Goal: Information Seeking & Learning: Learn about a topic

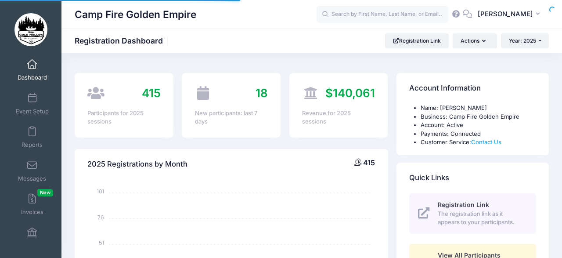
select select
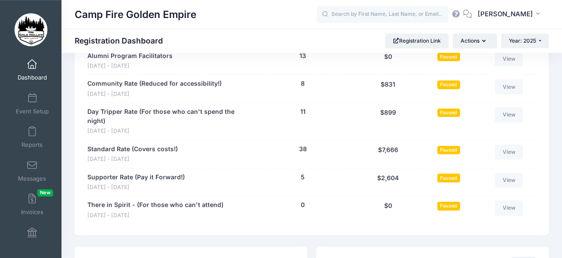
scroll to position [961, 0]
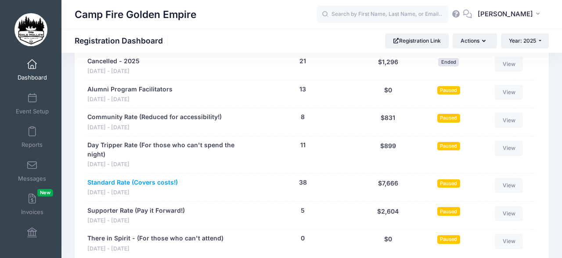
click at [122, 178] on link "Standard Rate (Covers costs!)" at bounding box center [132, 182] width 90 height 9
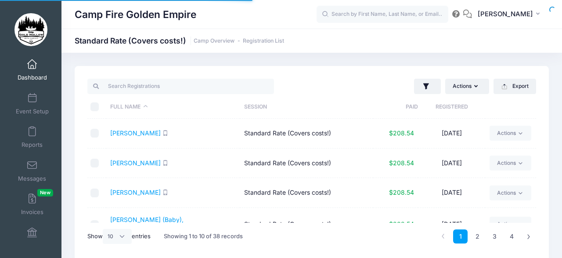
select select "10"
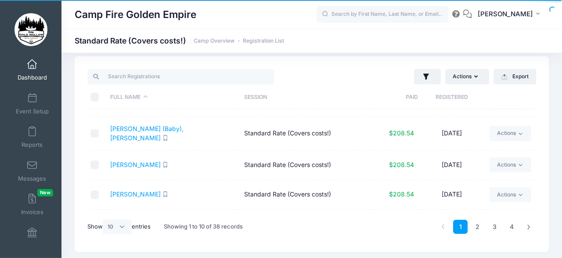
scroll to position [87, 0]
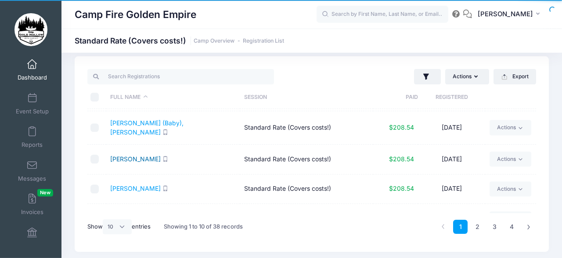
click at [122, 155] on link "[PERSON_NAME]" at bounding box center [135, 158] width 50 height 7
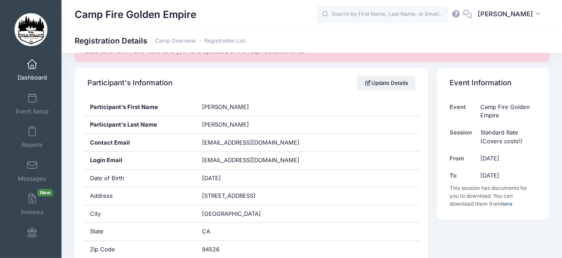
scroll to position [171, 0]
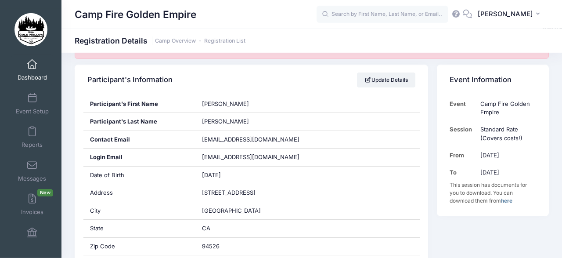
click at [32, 66] on span at bounding box center [32, 65] width 0 height 10
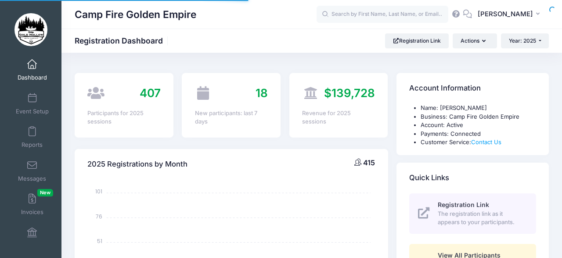
select select
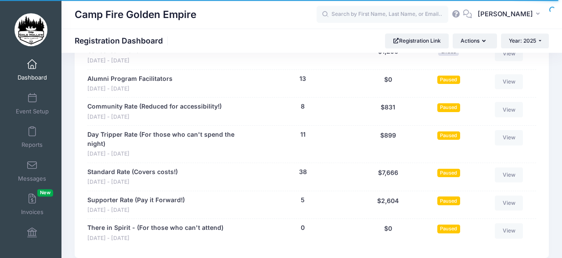
scroll to position [969, 0]
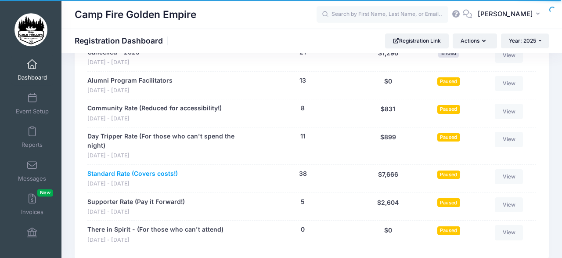
click at [121, 170] on link "Standard Rate (Covers costs!)" at bounding box center [132, 173] width 90 height 9
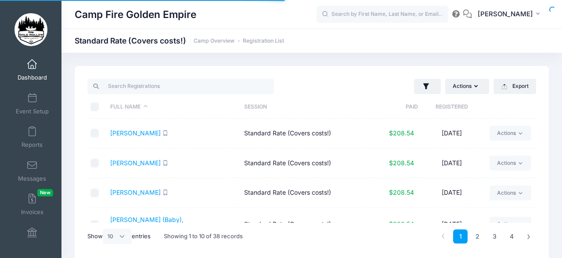
select select "10"
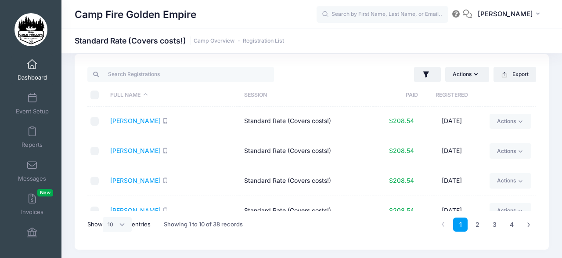
scroll to position [192, 0]
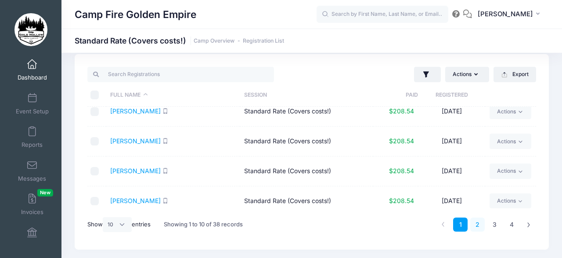
click at [477, 222] on link "2" at bounding box center [477, 224] width 14 height 14
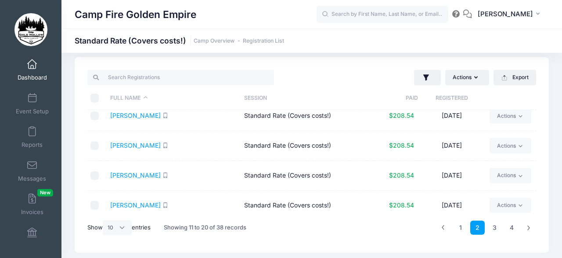
scroll to position [12, 0]
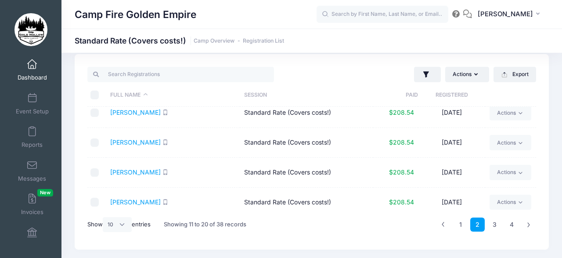
click at [535, 101] on th at bounding box center [510, 94] width 51 height 23
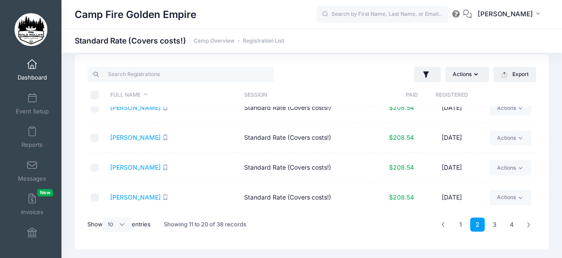
scroll to position [72, 0]
click at [122, 138] on link "Gile, Becky" at bounding box center [135, 137] width 50 height 7
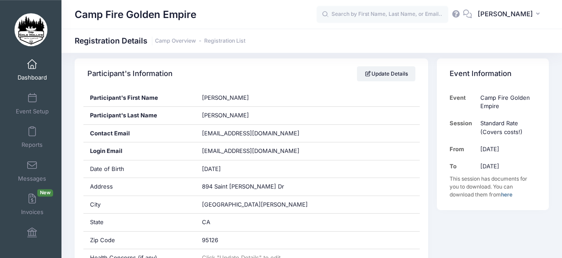
scroll to position [171, 0]
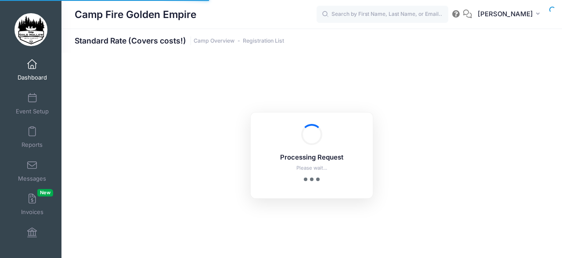
select select "10"
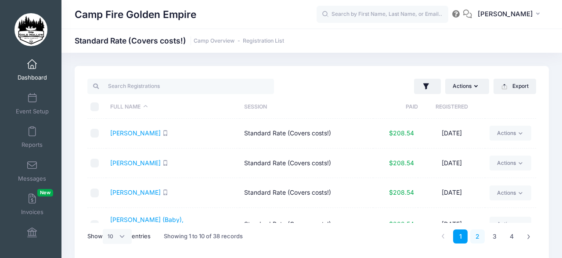
click at [477, 234] on link "2" at bounding box center [477, 236] width 14 height 14
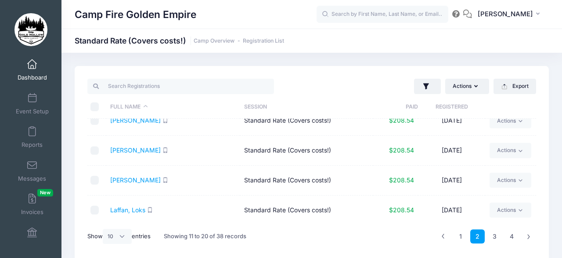
scroll to position [135, 0]
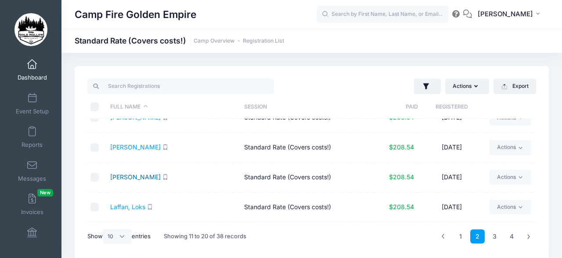
click at [125, 174] on link "Henderson, Theresa" at bounding box center [135, 176] width 50 height 7
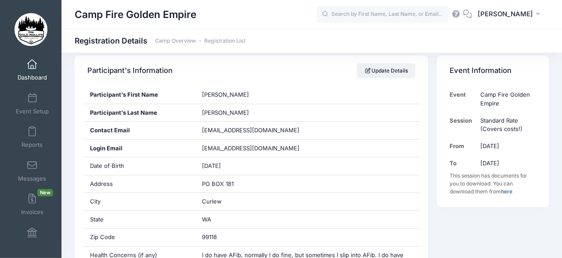
scroll to position [155, 0]
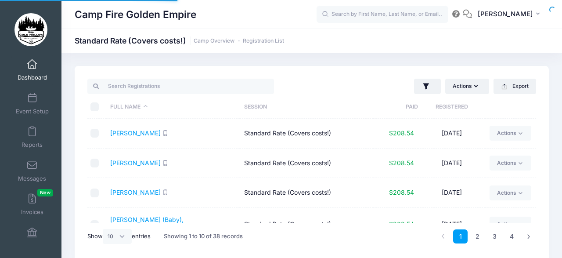
select select "10"
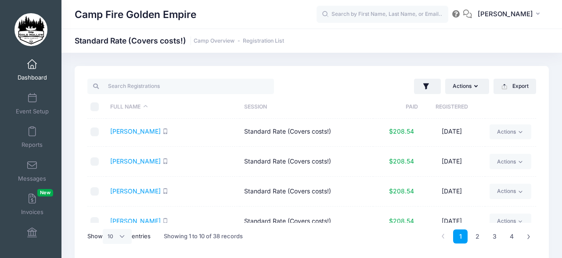
scroll to position [192, 0]
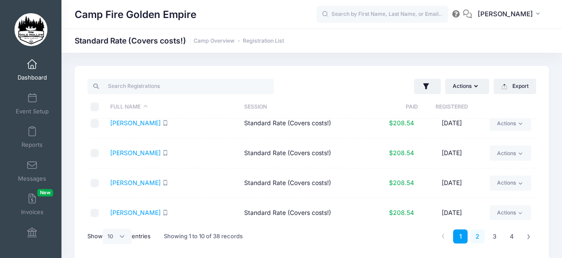
click at [476, 232] on link "2" at bounding box center [477, 236] width 14 height 14
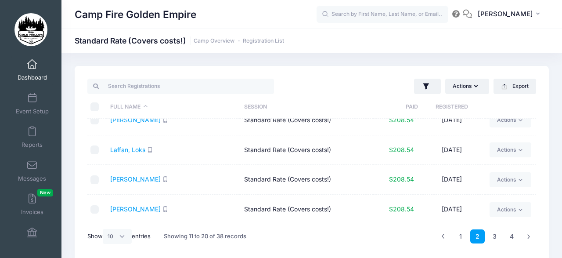
click at [538, 106] on div "Actions Assign Labels Send Email Send SMS Send Payment Reminder Send Document U…" at bounding box center [312, 163] width 474 height 195
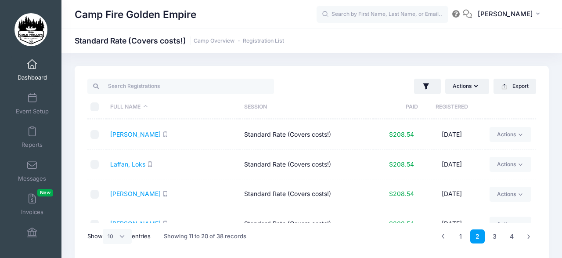
scroll to position [178, 0]
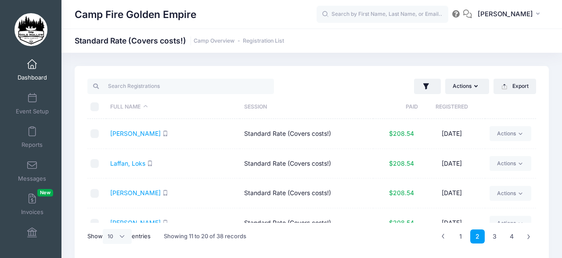
drag, startPoint x: 472, startPoint y: 219, endPoint x: 482, endPoint y: 222, distance: 10.9
click at [482, 221] on td "[DATE]" at bounding box center [451, 222] width 67 height 29
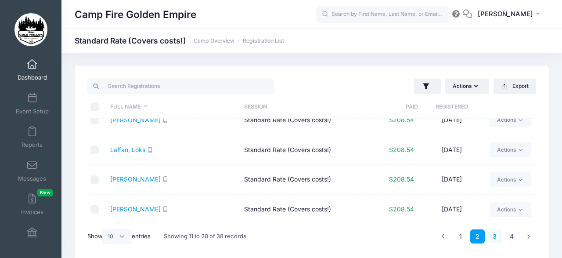
click at [494, 232] on link "3" at bounding box center [494, 236] width 14 height 14
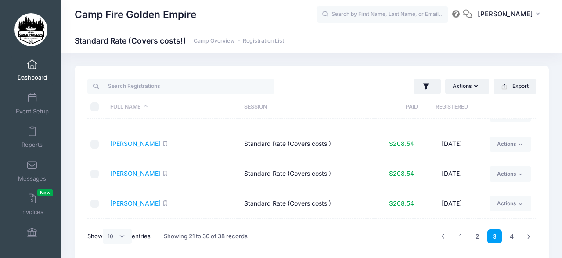
scroll to position [170, 0]
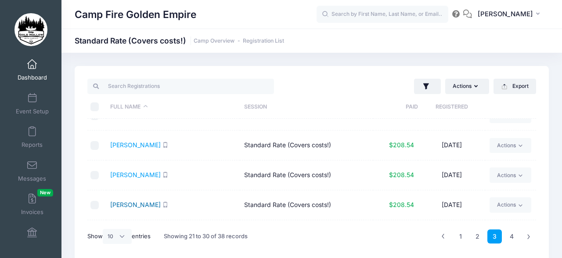
click at [126, 201] on link "Simons, Gail" at bounding box center [135, 204] width 50 height 7
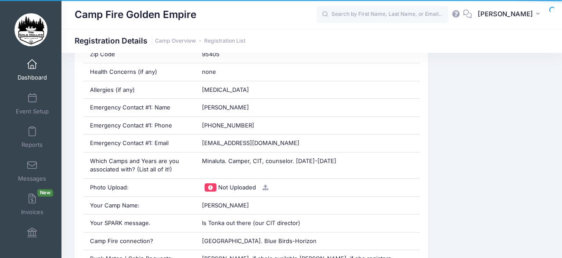
scroll to position [361, 0]
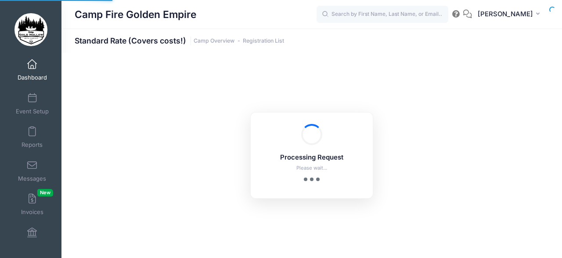
select select "10"
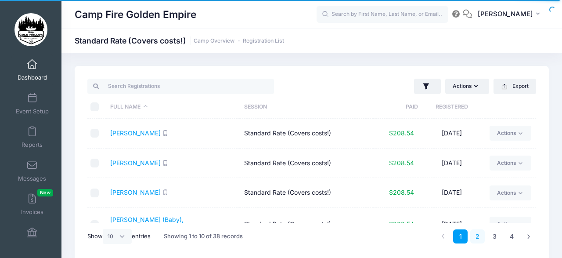
click at [477, 234] on link "2" at bounding box center [477, 236] width 14 height 14
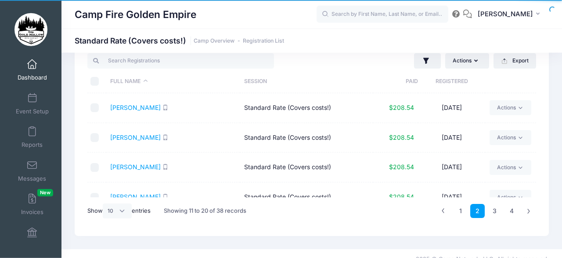
scroll to position [26, 0]
click at [528, 148] on td "Actions Email SMS Assign Labels Internal Notes Change Session or Program Delete" at bounding box center [510, 137] width 51 height 30
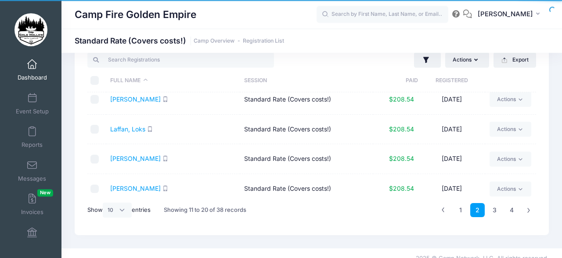
scroll to position [192, 0]
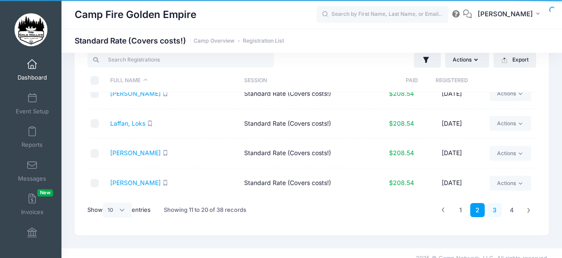
click at [497, 206] on link "3" at bounding box center [494, 210] width 14 height 14
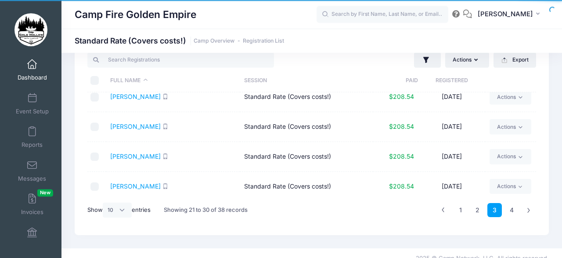
click at [541, 104] on div "Actions Assign Labels Send Email Send SMS Send Payment Reminder Send Document U…" at bounding box center [312, 137] width 474 height 195
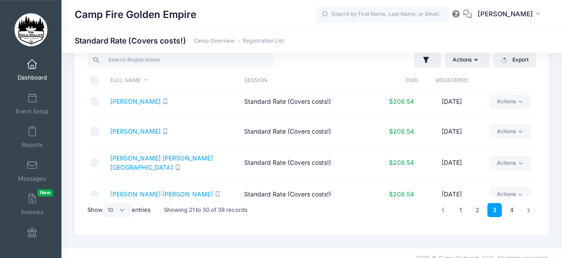
scroll to position [0, 0]
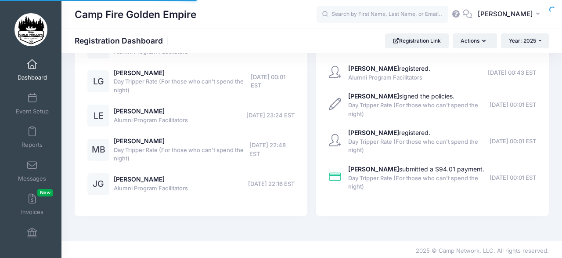
scroll to position [519, 0]
select select
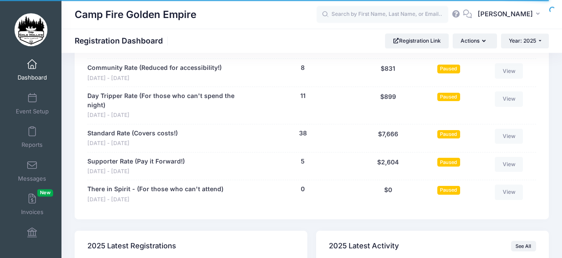
scroll to position [931, 0]
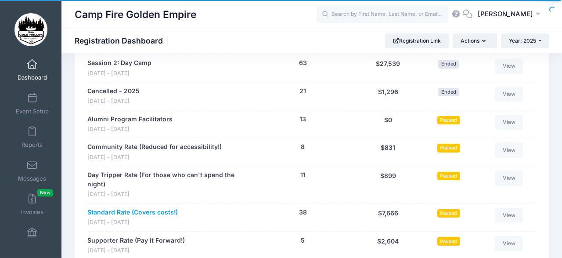
click at [116, 209] on link "Standard Rate (Covers costs!)" at bounding box center [132, 212] width 90 height 9
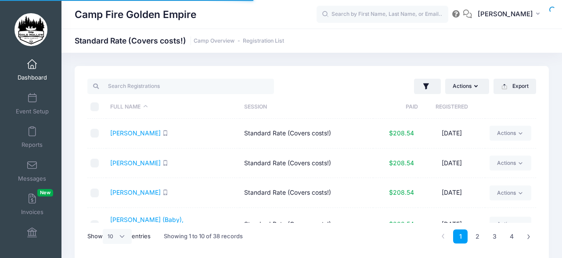
select select "10"
click at [512, 234] on link "4" at bounding box center [511, 236] width 14 height 14
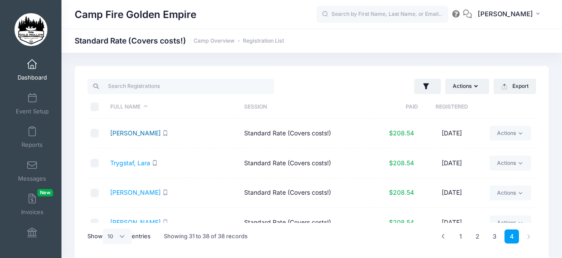
click at [120, 130] on link "Taylor, Julia" at bounding box center [135, 132] width 50 height 7
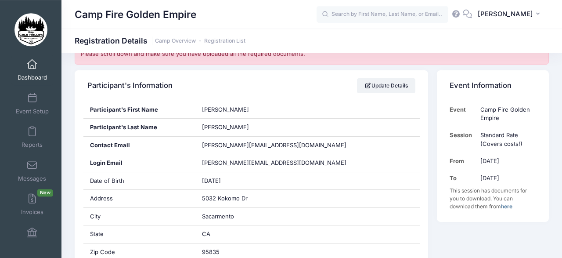
scroll to position [163, 0]
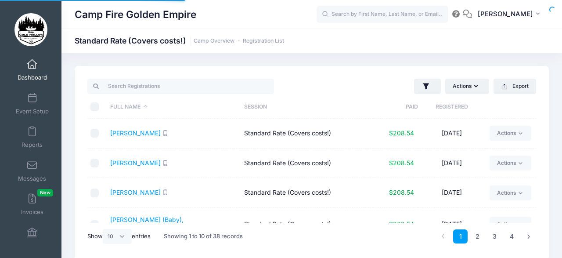
select select "10"
click at [512, 234] on link "4" at bounding box center [511, 236] width 14 height 14
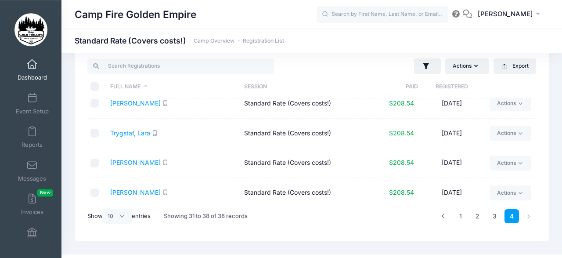
scroll to position [14, 0]
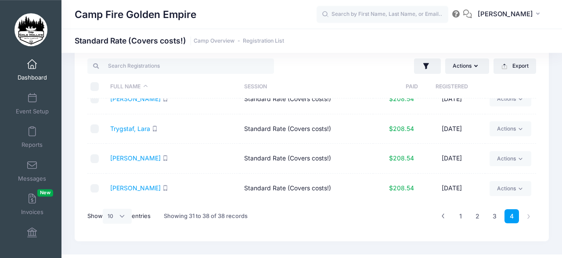
drag, startPoint x: 532, startPoint y: 130, endPoint x: 530, endPoint y: 137, distance: 7.2
click at [530, 137] on td "Actions Email SMS Assign Labels Internal Notes Change Session or Program Delete" at bounding box center [510, 129] width 51 height 30
drag, startPoint x: 530, startPoint y: 137, endPoint x: 529, endPoint y: 151, distance: 14.5
click at [529, 151] on tbody "Taylor, Julia Standard Rate (Covers costs!) $208.54 08/12/2025 Actions Email SM…" at bounding box center [311, 203] width 449 height 238
click at [529, 151] on link "Actions" at bounding box center [510, 158] width 42 height 15
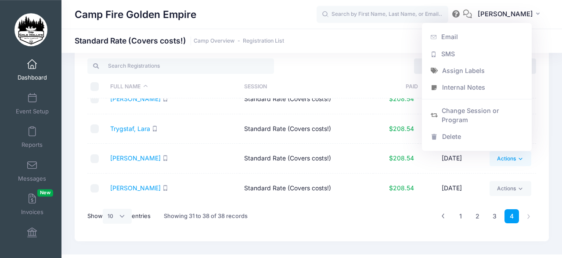
click at [540, 176] on div "Actions Assign Labels Send Email Send SMS Send Payment Reminder Send Document U…" at bounding box center [312, 143] width 474 height 195
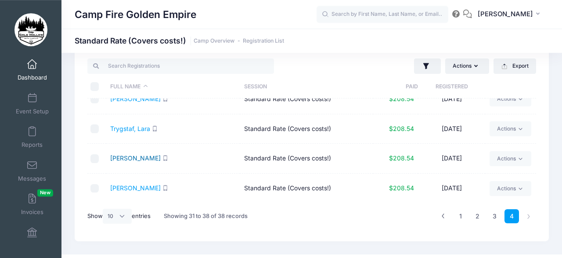
click at [132, 157] on link "[PERSON_NAME]" at bounding box center [135, 157] width 50 height 7
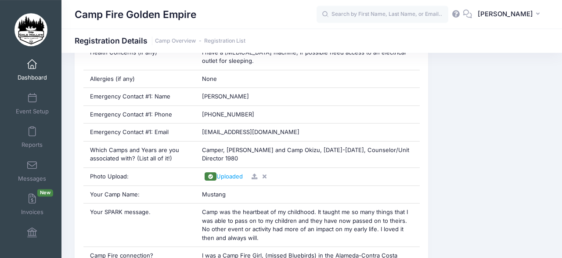
scroll to position [364, 0]
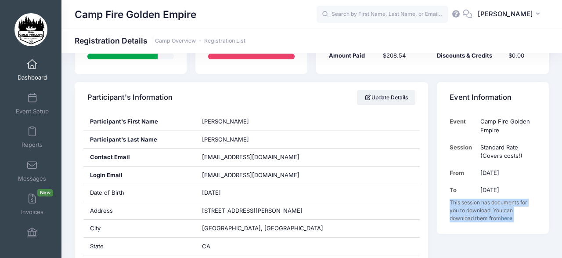
scroll to position [94, 0]
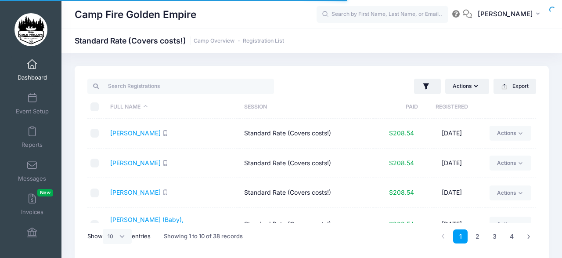
select select "10"
click at [172, 86] on input "search" at bounding box center [180, 86] width 187 height 15
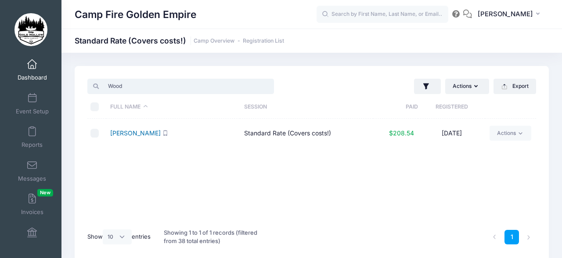
type input "Wood"
click at [131, 130] on link "[PERSON_NAME]" at bounding box center [135, 132] width 50 height 7
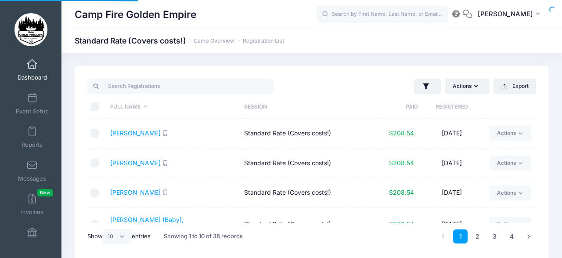
select select "10"
click at [476, 233] on link "2" at bounding box center [477, 236] width 14 height 14
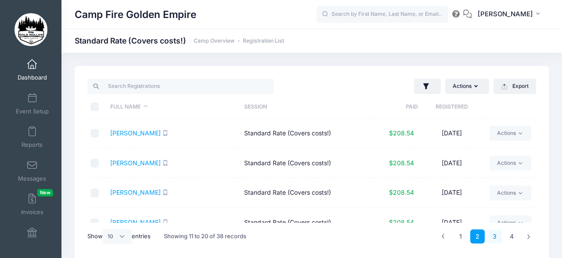
click at [497, 233] on link "3" at bounding box center [494, 236] width 14 height 14
